Goal: Task Accomplishment & Management: Use online tool/utility

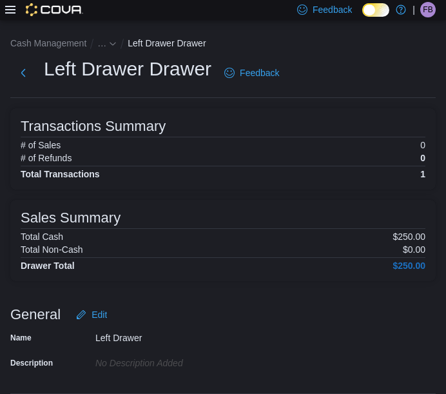
scroll to position [267, 0]
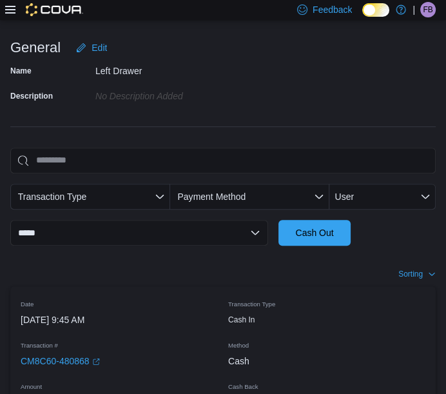
click at [6, 6] on icon at bounding box center [10, 10] width 10 height 8
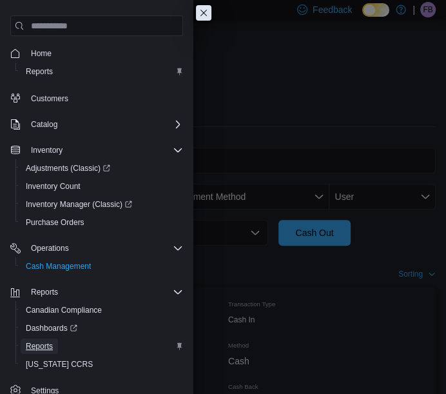
click at [37, 343] on span "Reports" at bounding box center [39, 346] width 27 height 10
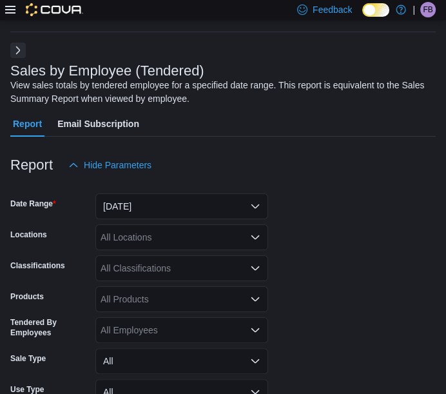
scroll to position [43, 0]
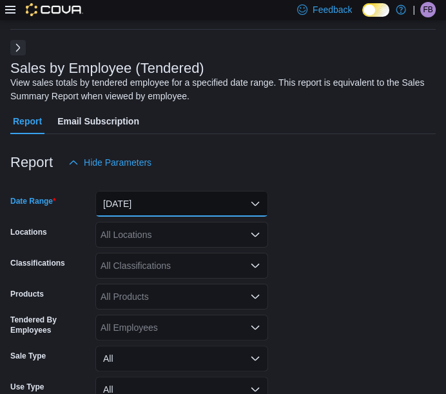
click at [195, 203] on button "[DATE]" at bounding box center [181, 204] width 173 height 26
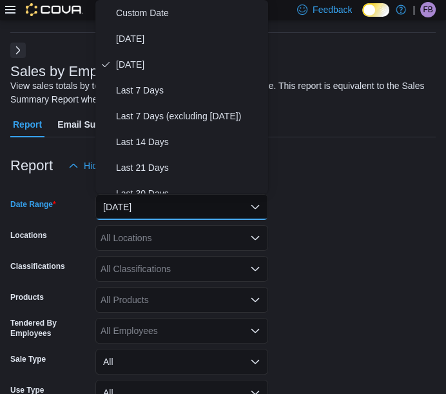
click at [24, 49] on button "Next" at bounding box center [17, 50] width 15 height 15
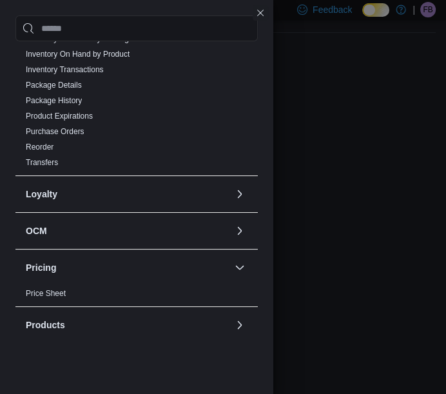
scroll to position [697, 0]
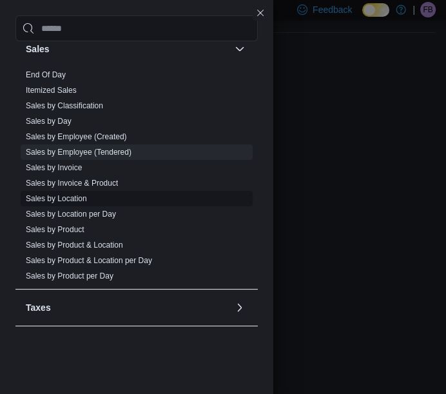
click at [54, 194] on link "Sales by Location" at bounding box center [56, 198] width 61 height 9
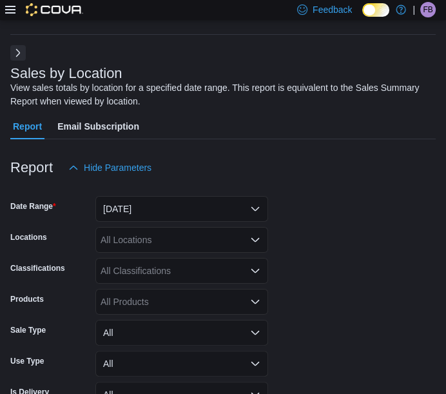
scroll to position [43, 0]
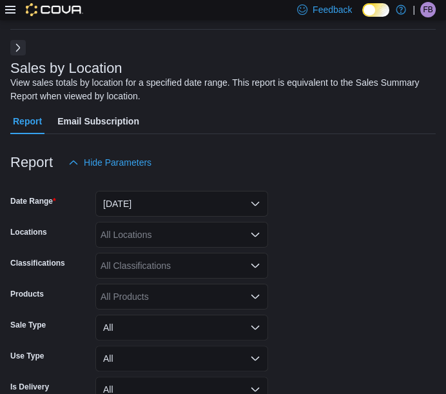
click at [157, 216] on form "Date Range [DATE] Locations All Locations Classifications All Classifications P…" at bounding box center [222, 306] width 425 height 263
click at [164, 211] on button "[DATE]" at bounding box center [181, 204] width 173 height 26
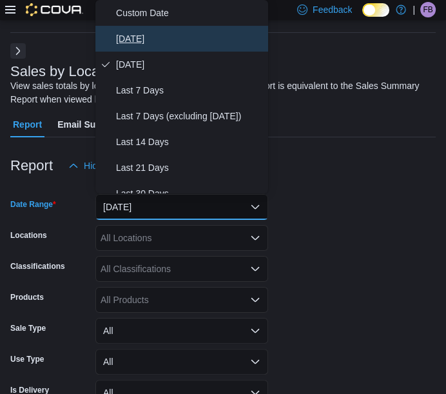
click at [132, 40] on span "[DATE]" at bounding box center [189, 38] width 147 height 15
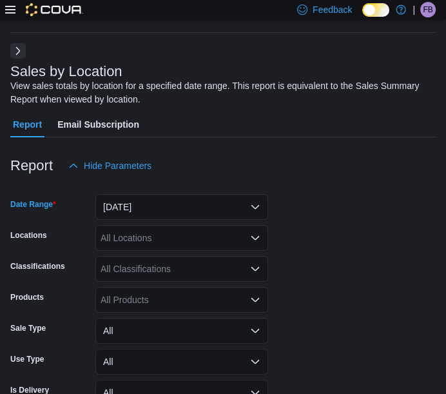
click at [331, 155] on div "Report Hide Parameters" at bounding box center [222, 166] width 425 height 26
click at [186, 243] on div "All Locations" at bounding box center [181, 238] width 173 height 26
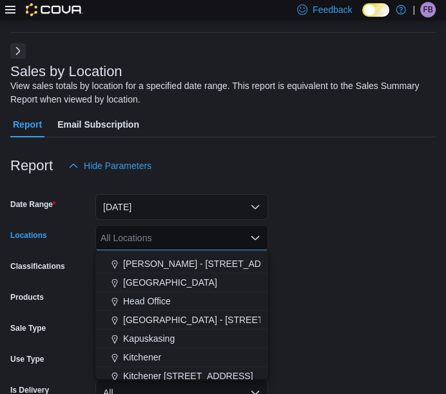
scroll to position [409, 0]
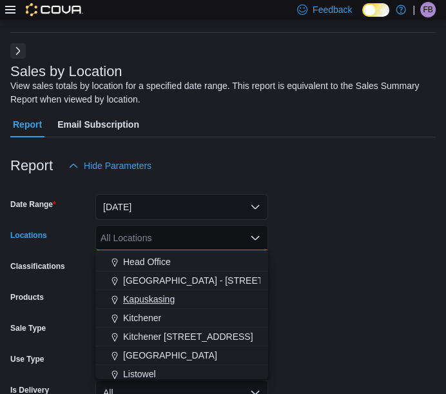
click at [151, 297] on span "Kapuskasing" at bounding box center [149, 299] width 52 height 13
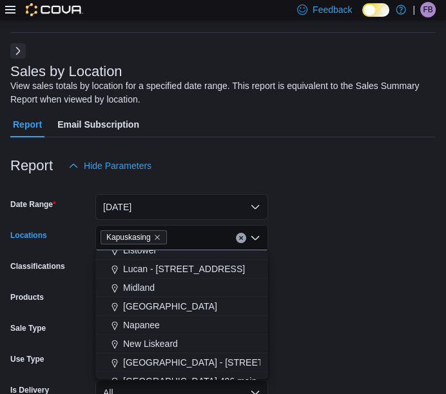
scroll to position [514, 0]
click at [138, 286] on span "Midland" at bounding box center [139, 287] width 32 height 13
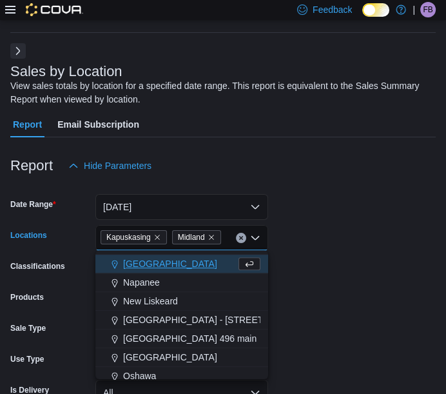
scroll to position [538, 0]
click at [135, 298] on span "New Liskeard" at bounding box center [150, 300] width 55 height 13
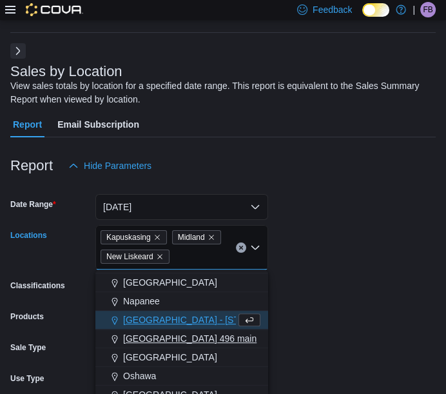
click at [143, 336] on span "[GEOGRAPHIC_DATA] 496 main" at bounding box center [189, 338] width 133 height 13
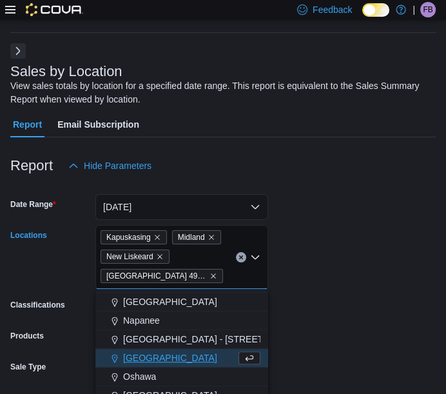
click at [149, 358] on span "[GEOGRAPHIC_DATA]" at bounding box center [170, 357] width 94 height 13
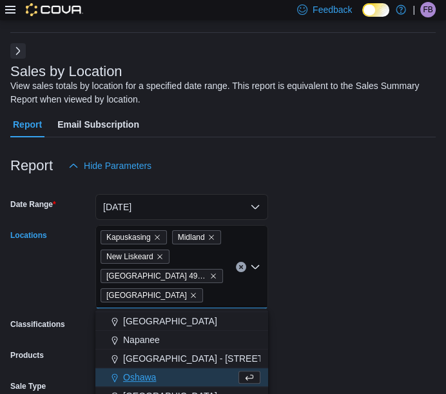
scroll to position [170, 0]
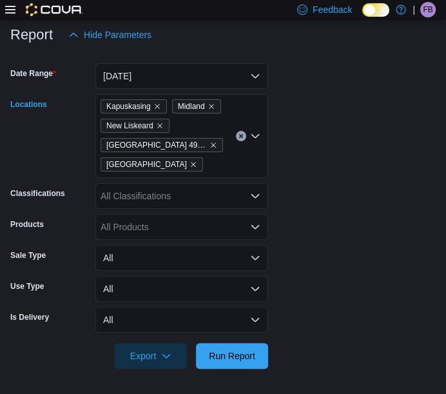
click at [226, 164] on div "Kapuskasing Midland New Liskeard [GEOGRAPHIC_DATA] [STREET_ADDRESS] Combo box. …" at bounding box center [181, 136] width 173 height 84
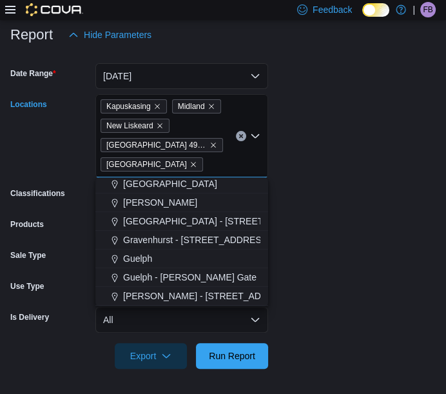
scroll to position [265, 0]
click at [187, 238] on span "Gravenhurst - [STREET_ADDRESS]" at bounding box center [196, 239] width 147 height 13
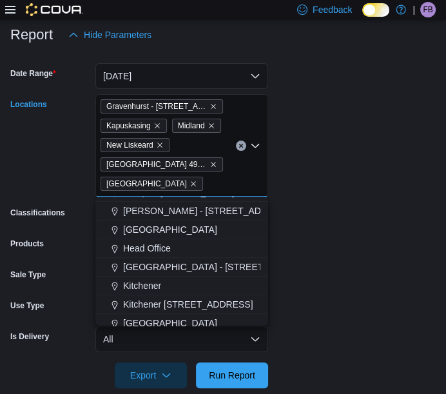
scroll to position [351, 0]
click at [160, 261] on span "[GEOGRAPHIC_DATA] - [STREET_ADDRESS]" at bounding box center [218, 266] width 191 height 13
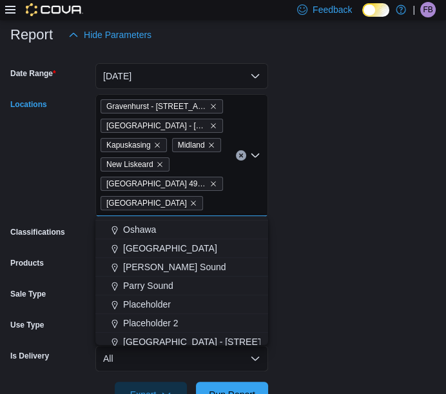
scroll to position [558, 0]
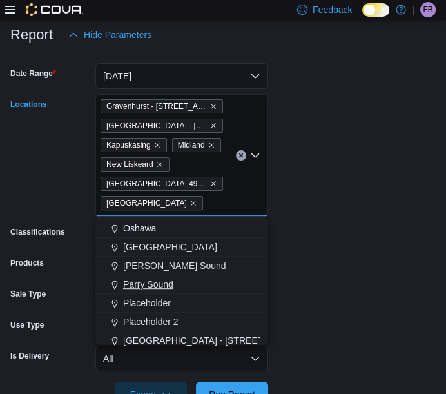
click at [151, 282] on span "Parry Sound" at bounding box center [148, 284] width 50 height 13
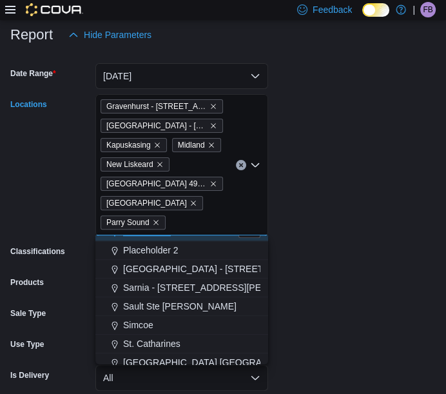
scroll to position [632, 0]
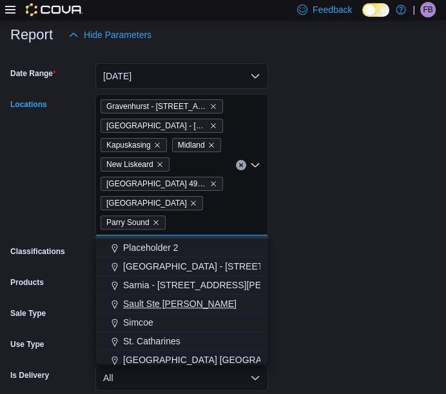
click at [150, 306] on span "Sault Ste [PERSON_NAME]" at bounding box center [179, 303] width 113 height 13
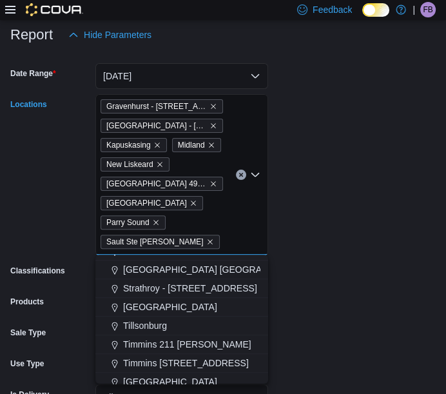
scroll to position [724, 0]
click at [145, 305] on span "[GEOGRAPHIC_DATA]" at bounding box center [170, 306] width 94 height 13
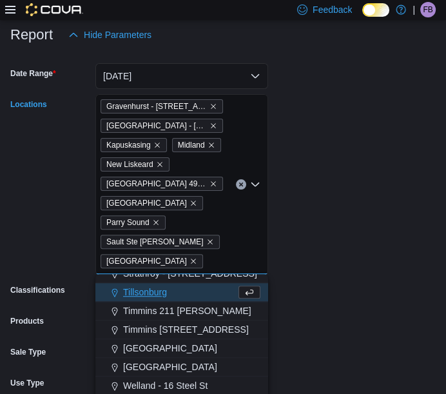
scroll to position [768, 0]
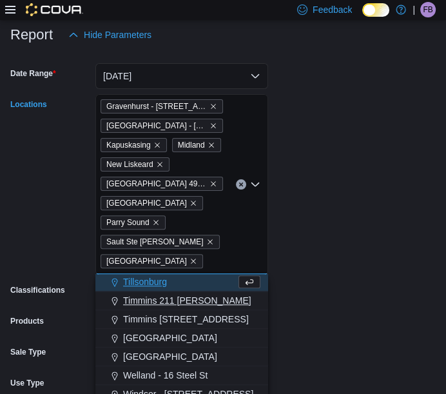
click at [145, 305] on span "Timmins 211 [PERSON_NAME]" at bounding box center [187, 300] width 128 height 13
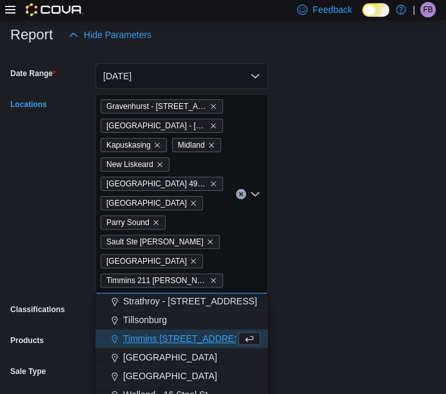
click at [148, 334] on span "Timmins [STREET_ADDRESS]" at bounding box center [186, 338] width 126 height 13
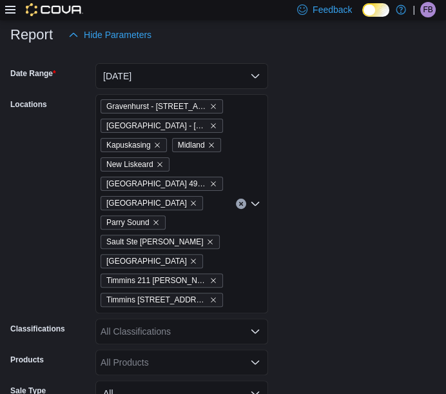
click at [342, 289] on form "Date Range [DATE] Locations [GEOGRAPHIC_DATA] - [STREET_ADDRESS][GEOGRAPHIC_DAT…" at bounding box center [222, 276] width 425 height 456
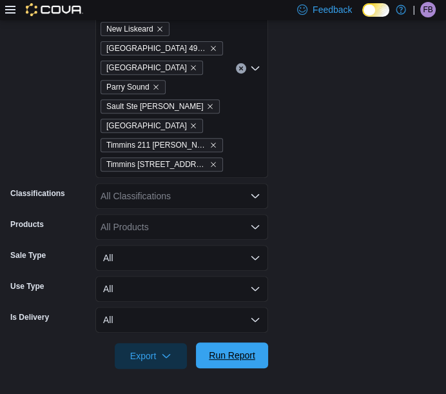
click at [243, 353] on span "Run Report" at bounding box center [232, 355] width 46 height 13
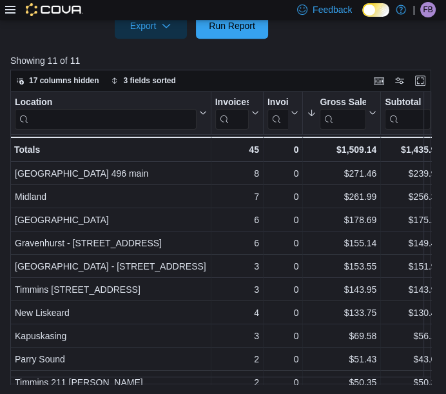
scroll to position [635, 0]
